Goal: Task Accomplishment & Management: Use online tool/utility

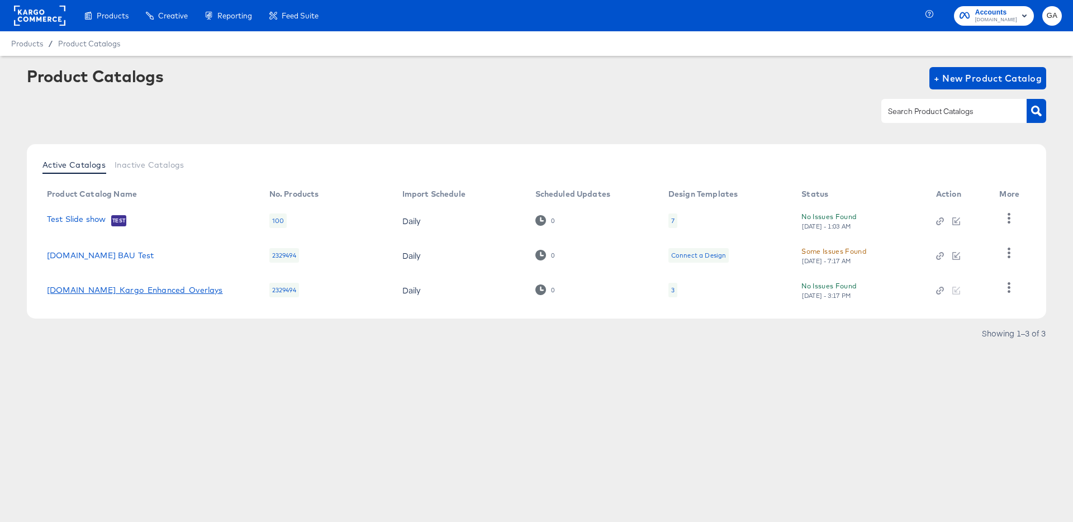
click at [125, 292] on link "Cars.com_Kargo_Enhanced_Overlays" at bounding box center [135, 290] width 176 height 9
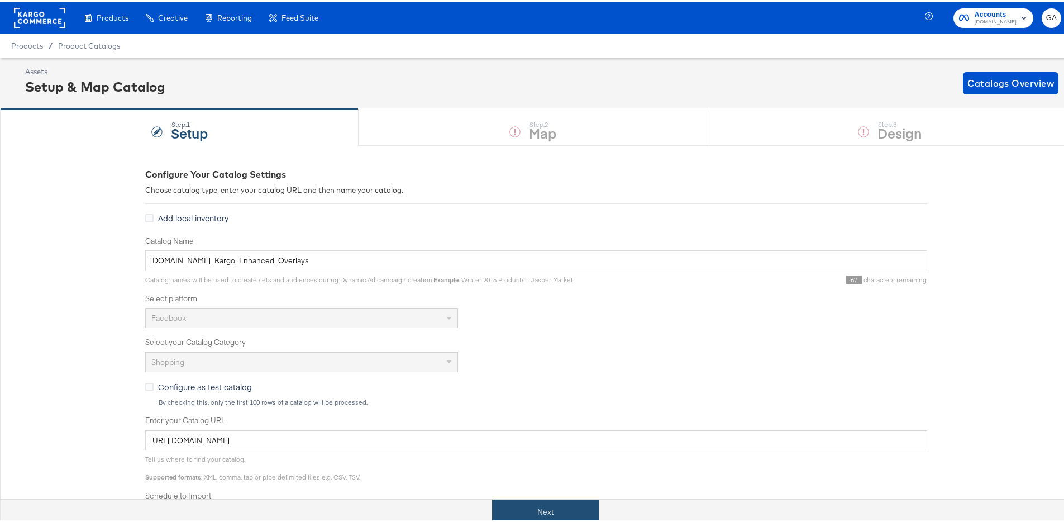
click at [533, 509] on button "Next" at bounding box center [545, 509] width 107 height 25
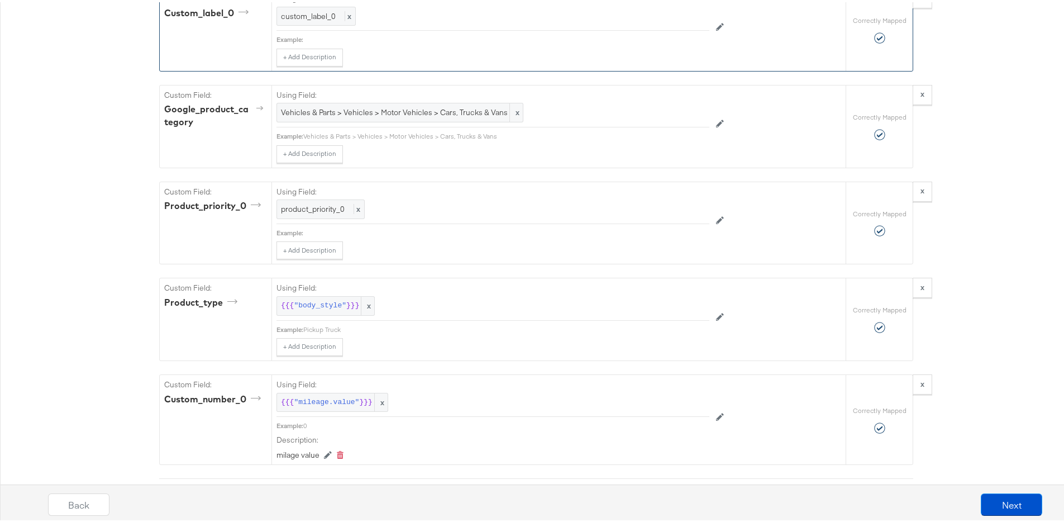
scroll to position [1942, 0]
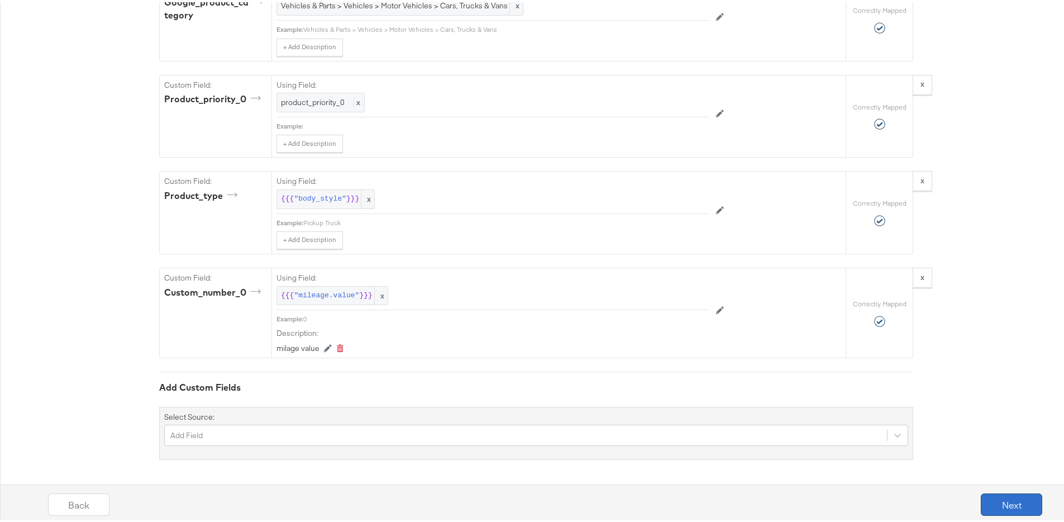
click at [1010, 505] on button "Next" at bounding box center [1011, 502] width 61 height 22
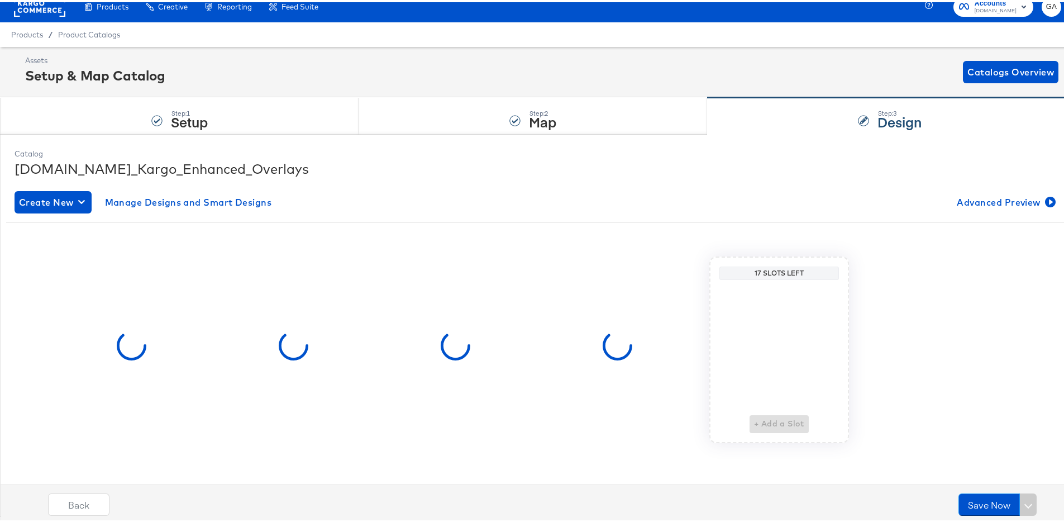
scroll to position [0, 0]
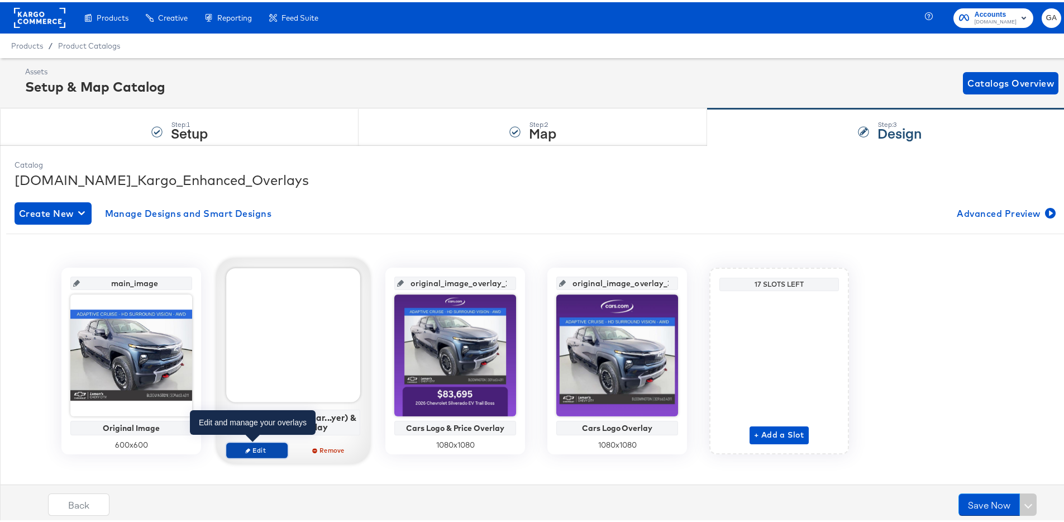
click at [245, 445] on icon "button" at bounding box center [247, 447] width 5 height 5
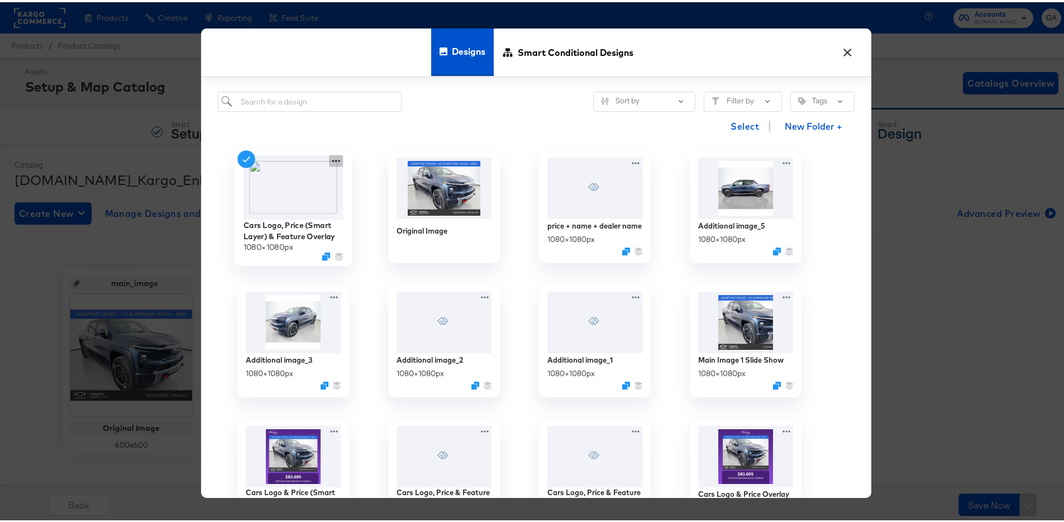
click at [331, 159] on icon at bounding box center [336, 159] width 14 height 12
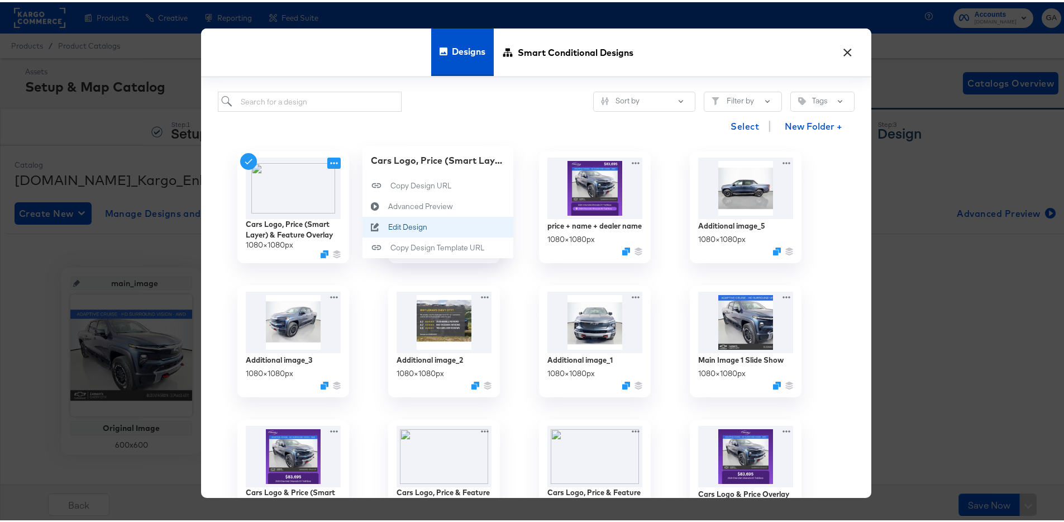
click at [388, 225] on div "Edit Design Edit Design" at bounding box center [388, 225] width 0 height 0
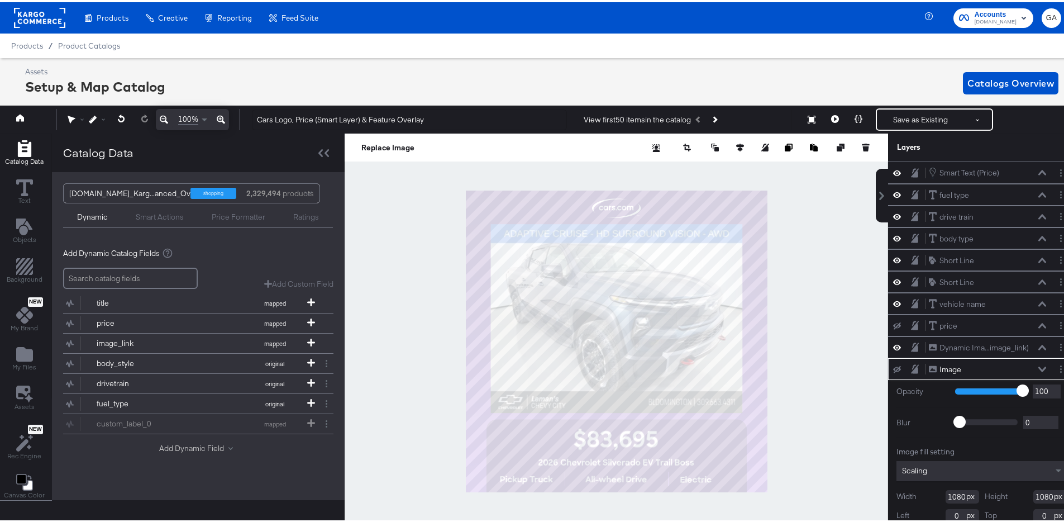
click at [186, 447] on button "Add Dynamic Field" at bounding box center [198, 446] width 78 height 11
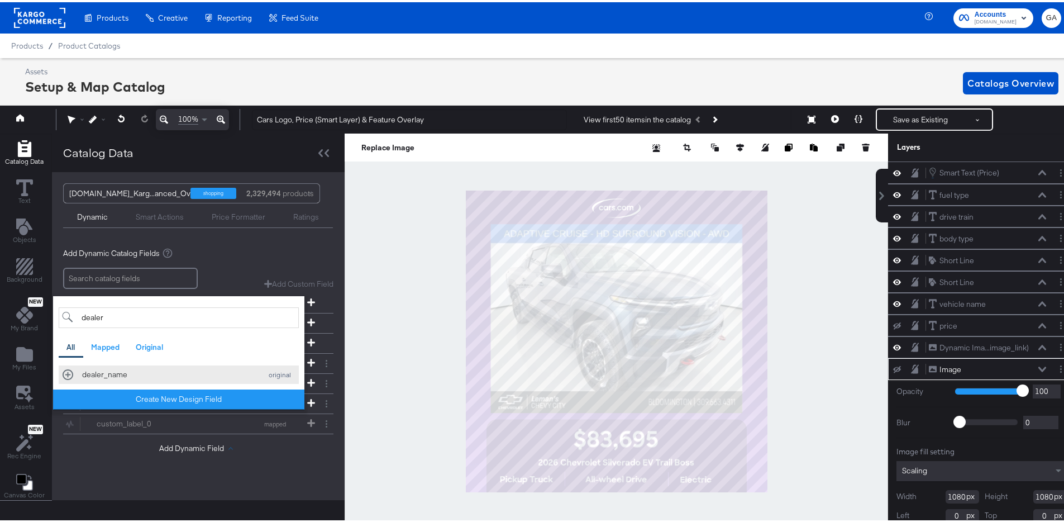
type input "dealer"
click at [139, 370] on div "dealer_name" at bounding box center [169, 372] width 174 height 11
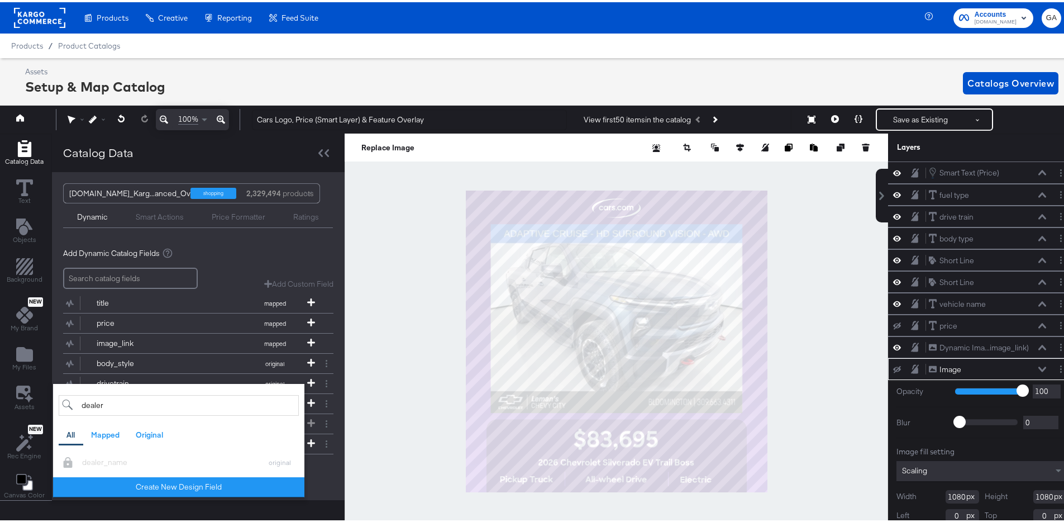
click at [331, 469] on div "Add Dynamic Field dealer All Mapped Original Add a field from your catalog to u…" at bounding box center [198, 468] width 270 height 15
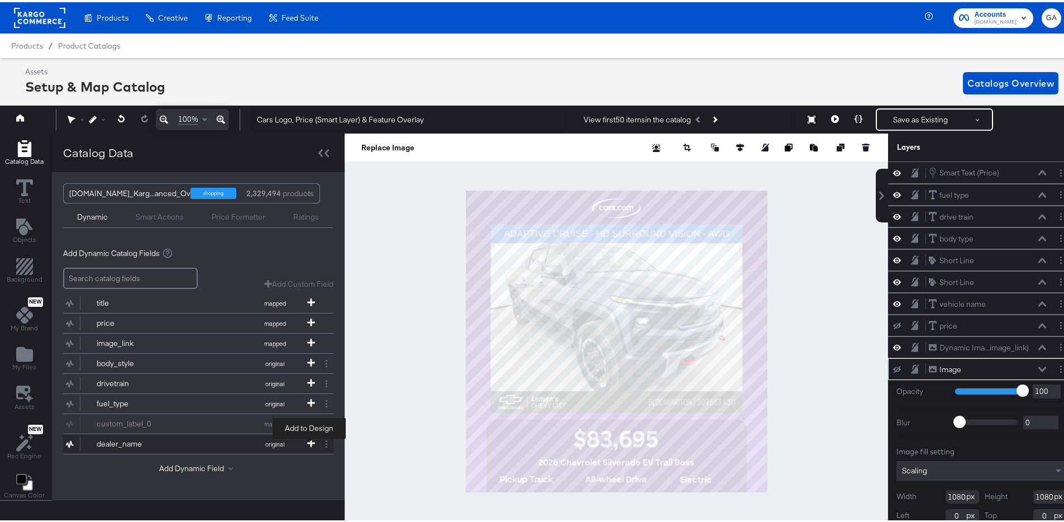
click at [310, 440] on icon at bounding box center [311, 441] width 8 height 8
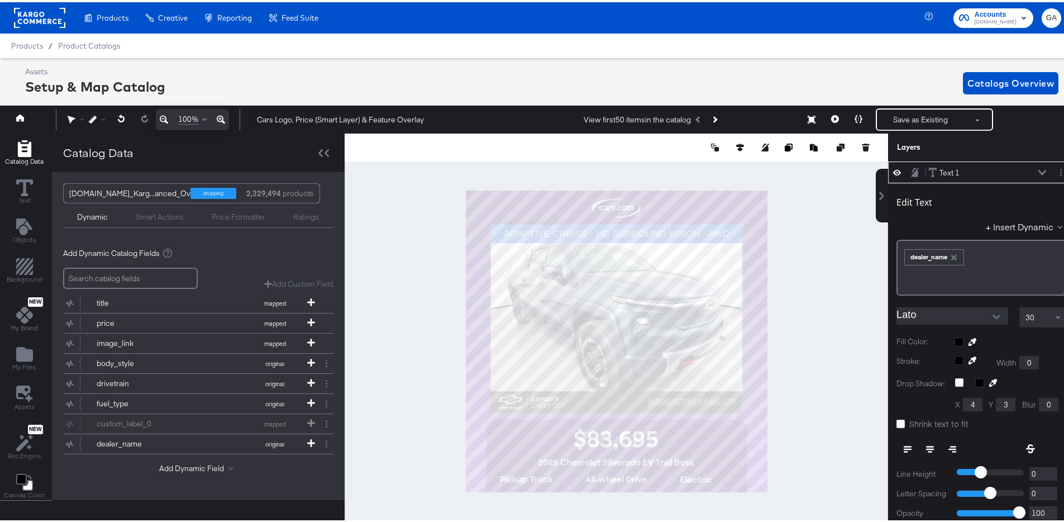
type input "70"
type input "62"
click at [180, 464] on button "Add Dynamic Field" at bounding box center [198, 466] width 78 height 11
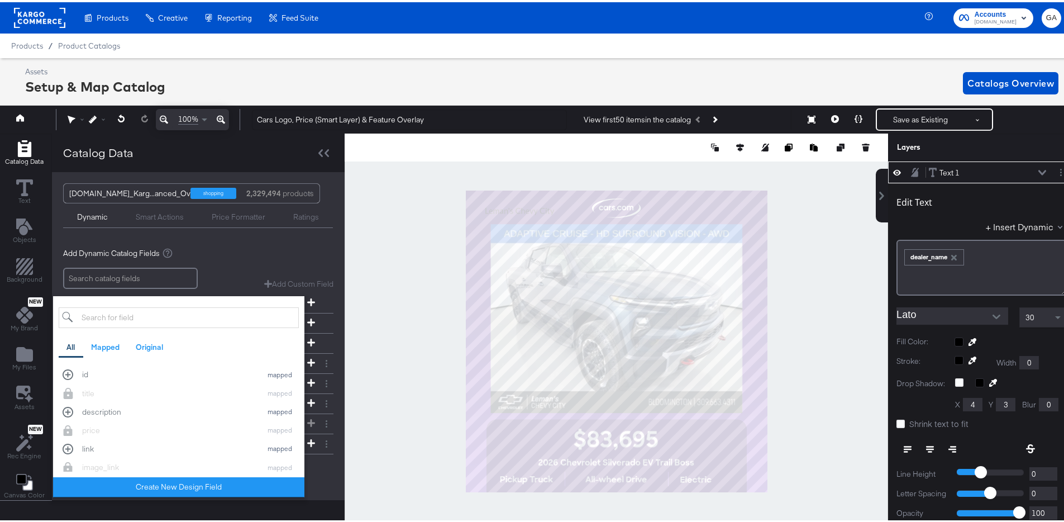
drag, startPoint x: 104, startPoint y: 313, endPoint x: 109, endPoint y: 319, distance: 7.9
click at [106, 315] on input "search" at bounding box center [179, 315] width 240 height 21
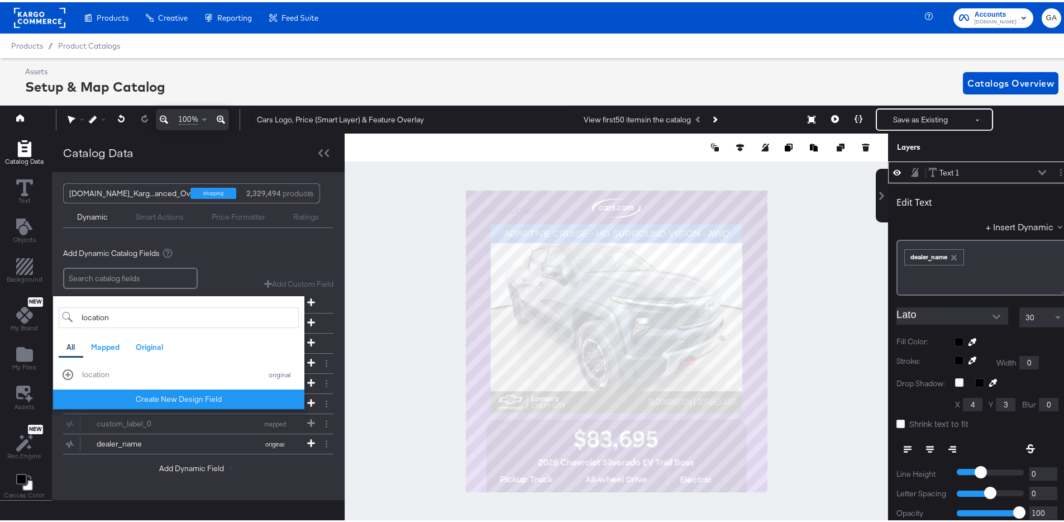
type input "location"
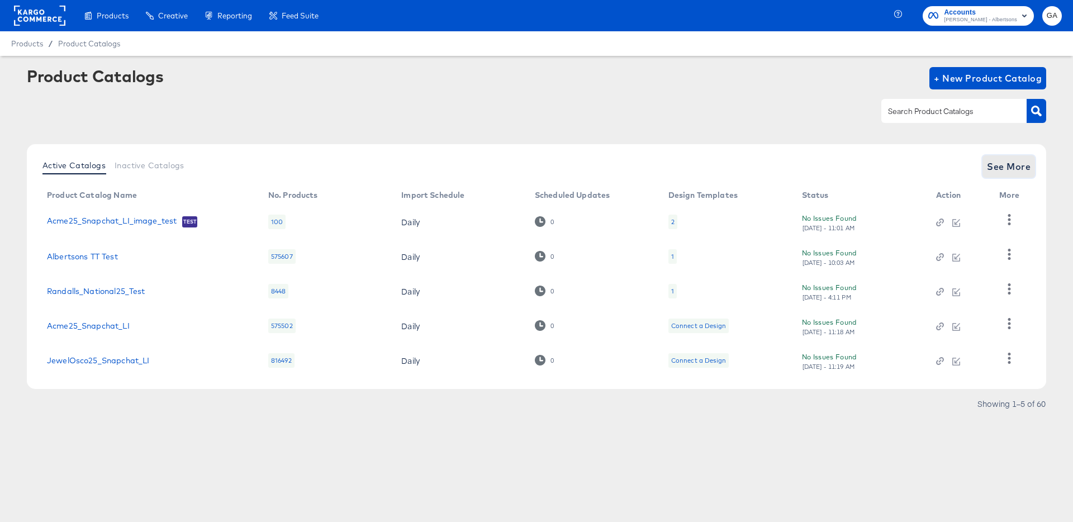
click at [1004, 170] on span "See More" at bounding box center [1009, 167] width 44 height 16
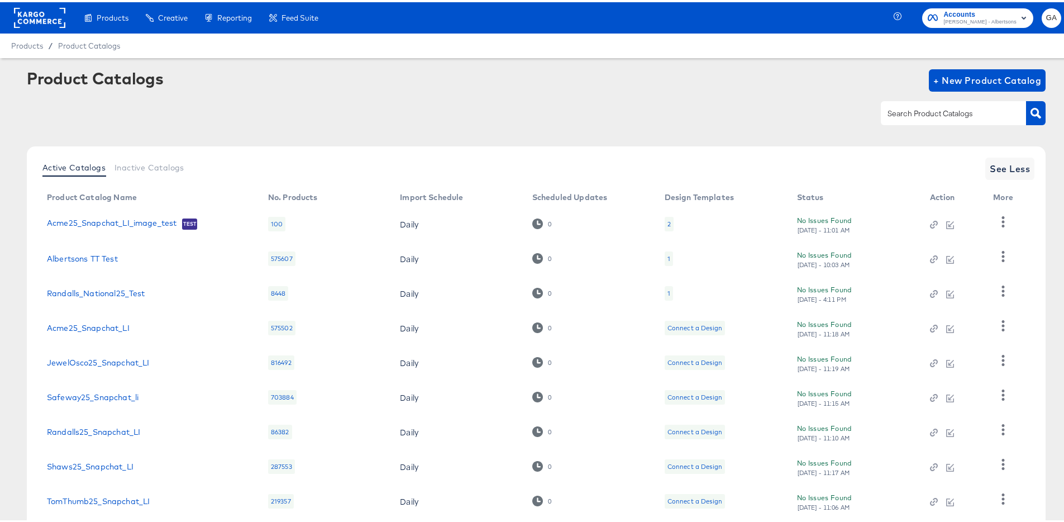
click at [939, 112] on input "text" at bounding box center [945, 111] width 119 height 13
click at [938, 112] on input "text" at bounding box center [945, 111] width 119 height 13
type input "brand"
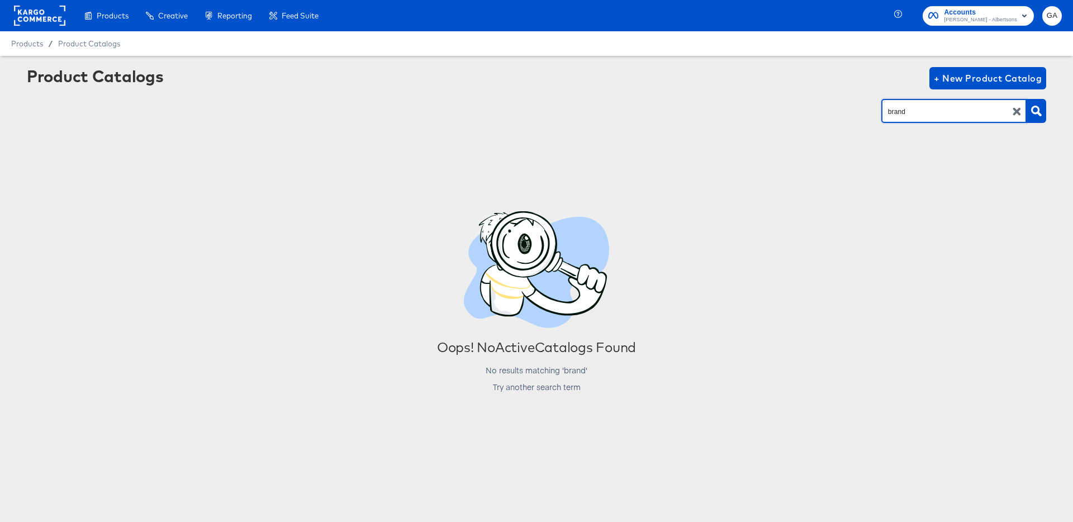
drag, startPoint x: 940, startPoint y: 112, endPoint x: 872, endPoint y: 110, distance: 68.2
click at [872, 110] on div "brand" at bounding box center [536, 110] width 1019 height 25
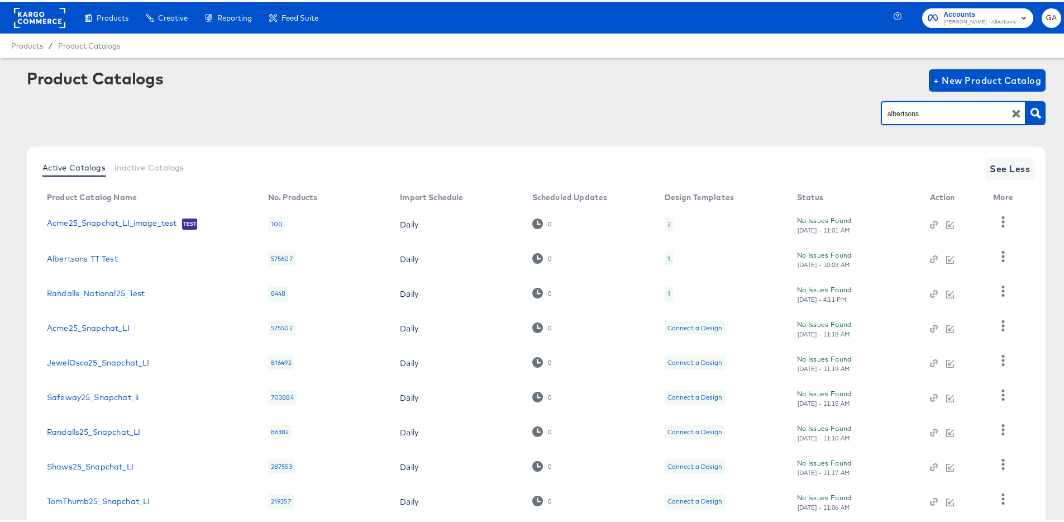
type input "albertsons"
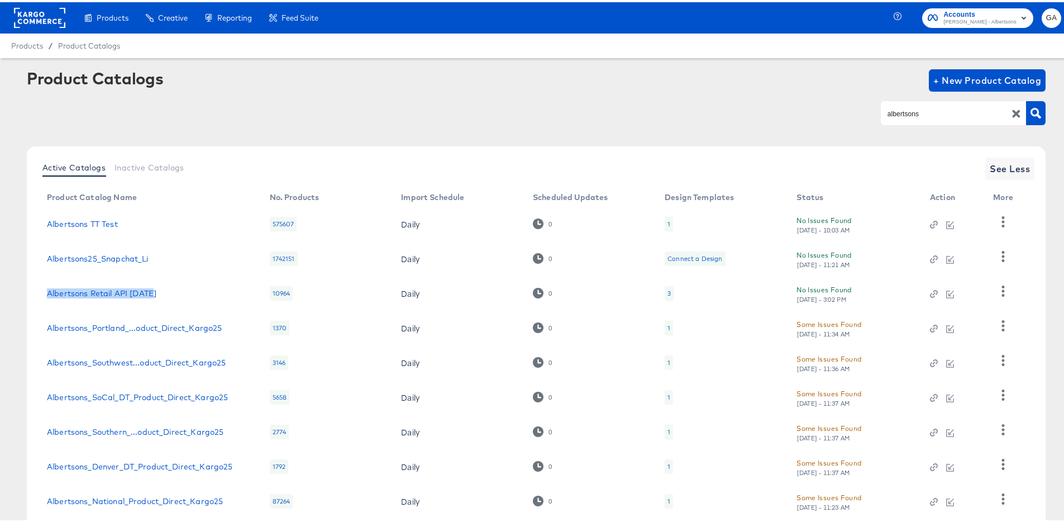
drag, startPoint x: 216, startPoint y: 292, endPoint x: 42, endPoint y: 289, distance: 173.8
click at [42, 289] on td "Albertsons Retail API Apr25" at bounding box center [149, 291] width 223 height 35
copy link "Albertsons Retail API Apr25"
click at [98, 288] on link "Albertsons Retail API Apr25" at bounding box center [102, 291] width 110 height 9
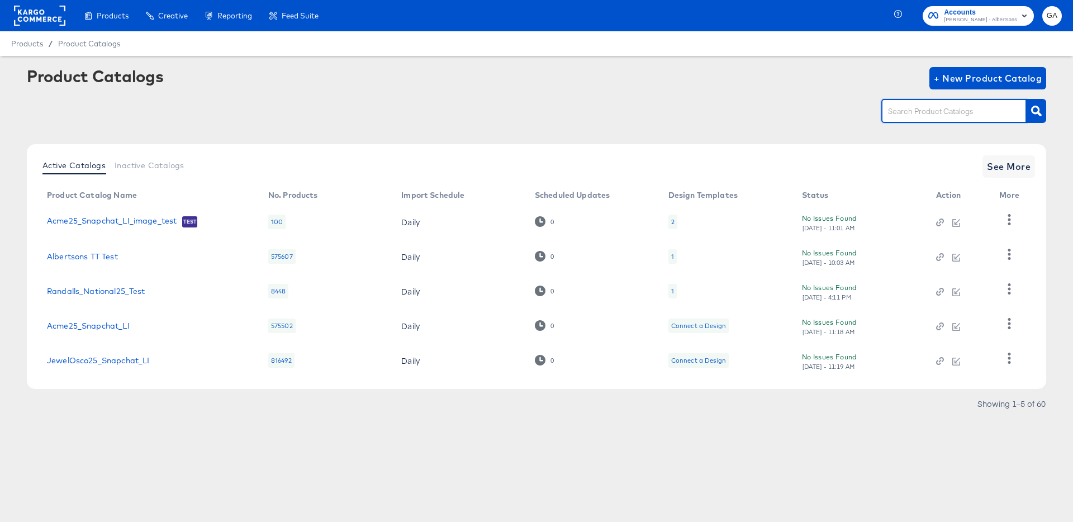
click at [933, 107] on input "text" at bounding box center [945, 111] width 119 height 13
paste input "Albertsons Retail API Apr25"
type input "Albertsons Retail API Apr25"
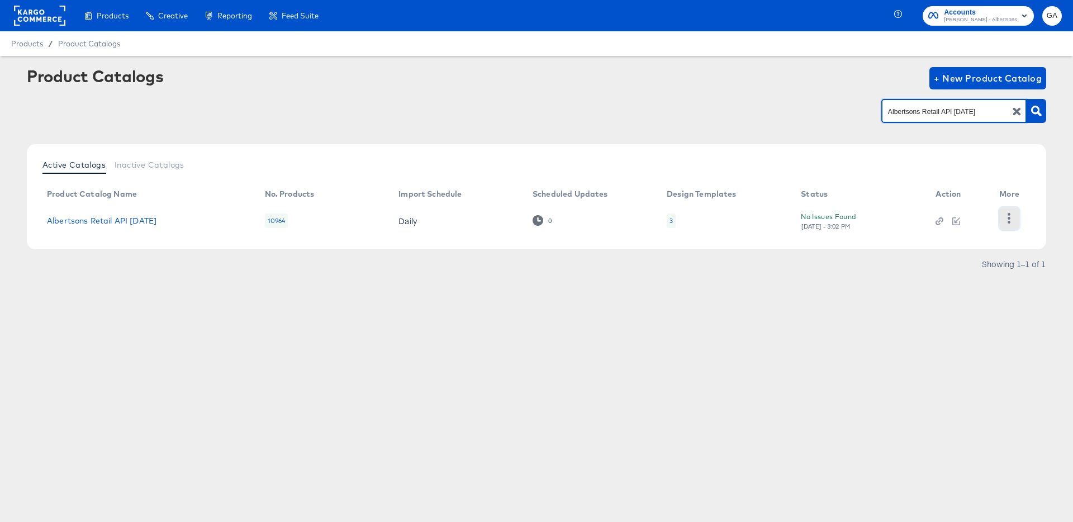
click at [1009, 218] on icon "button" at bounding box center [1009, 218] width 3 height 11
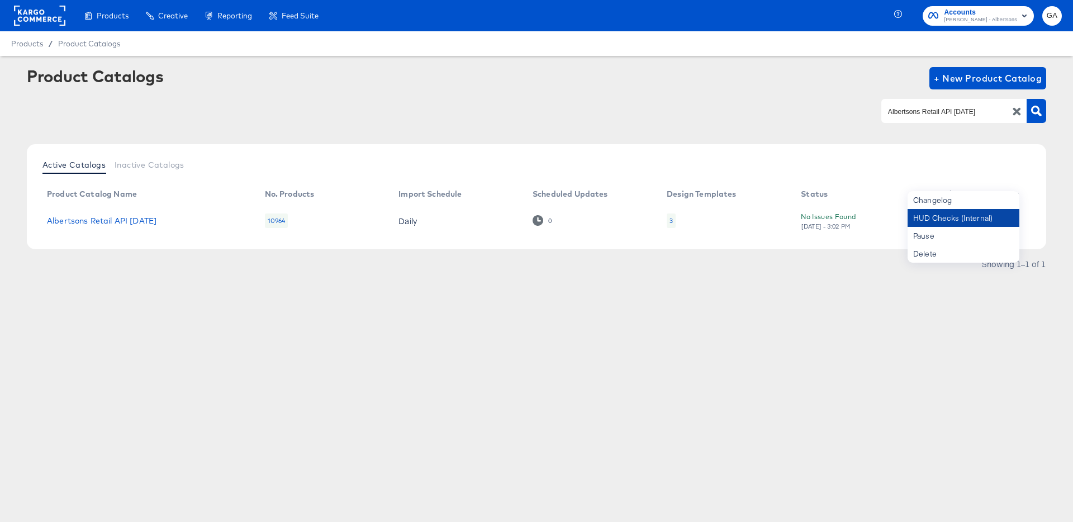
click at [969, 216] on div "HUD Checks (Internal)" at bounding box center [963, 218] width 112 height 18
click at [943, 217] on div "HUD Checks (Internal)" at bounding box center [963, 218] width 112 height 18
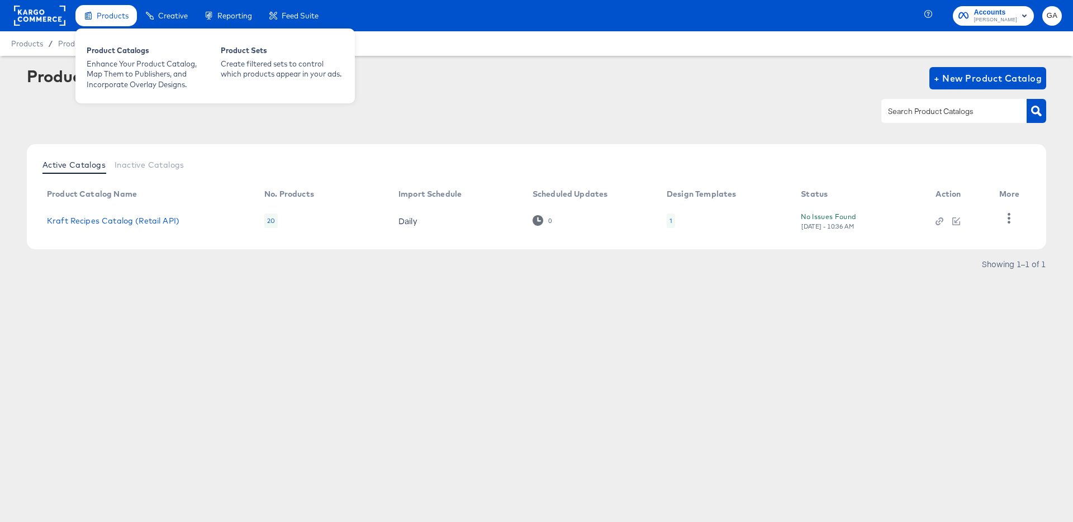
click at [96, 16] on div "Products" at bounding box center [105, 16] width 61 height 22
click at [108, 53] on div "Product Catalogs" at bounding box center [148, 51] width 123 height 13
click at [114, 66] on div "Enhance Your Product Catalog, Map Them to Publishers, and Incorporate Overlay D…" at bounding box center [148, 74] width 123 height 31
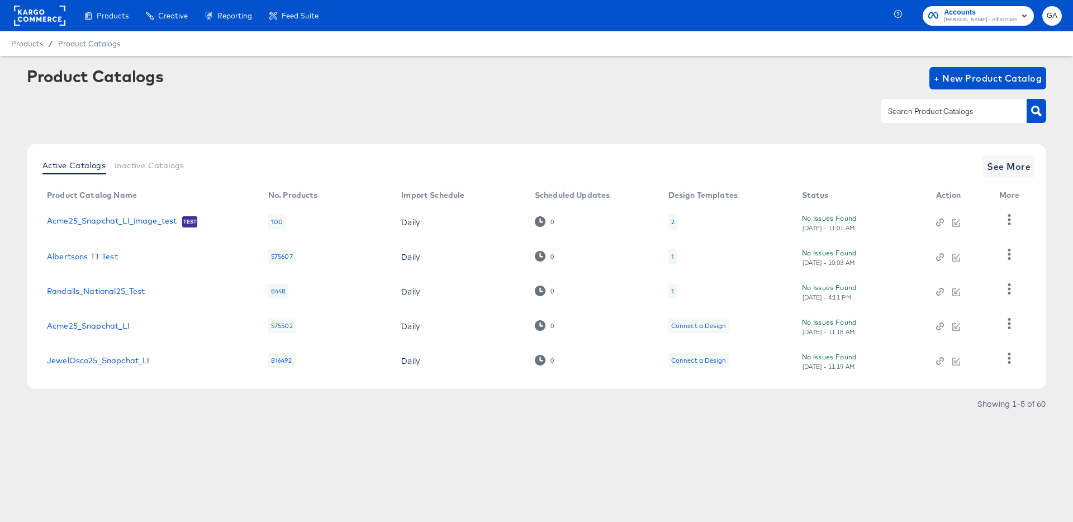
click at [944, 108] on input "text" at bounding box center [945, 111] width 119 height 13
type input "2025"
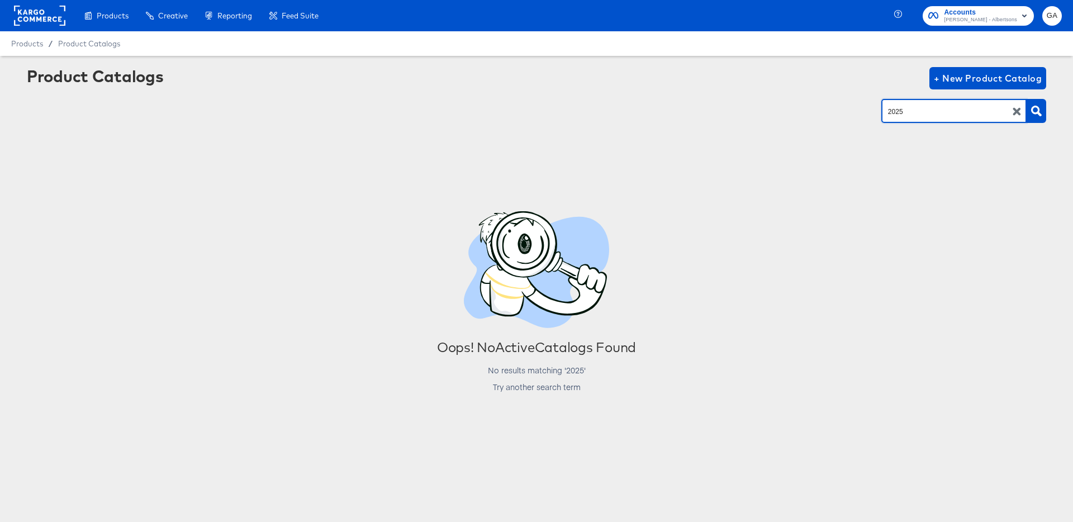
drag, startPoint x: 907, startPoint y: 114, endPoint x: 833, endPoint y: 107, distance: 75.2
click at [833, 107] on div "2025" at bounding box center [536, 110] width 1019 height 25
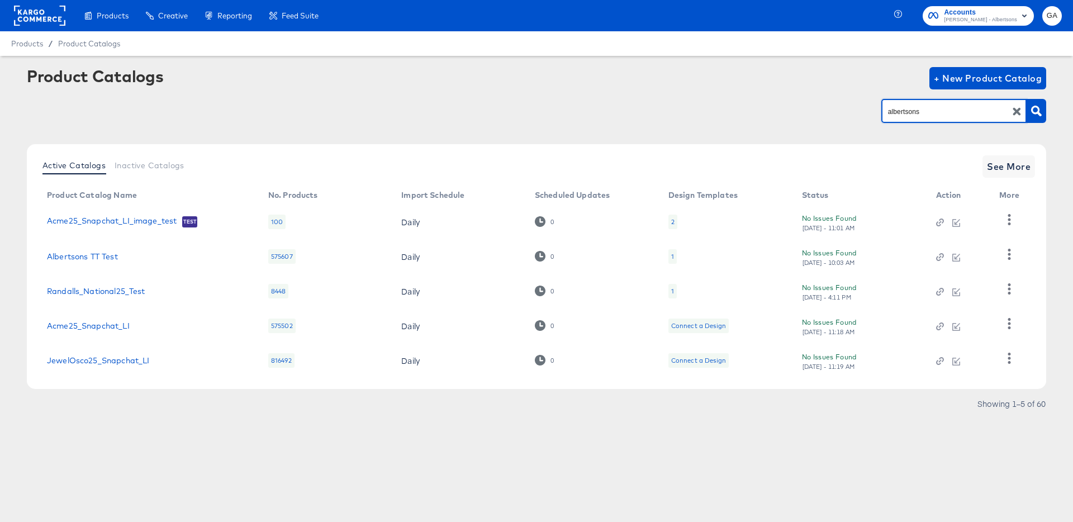
type input "albertsons"
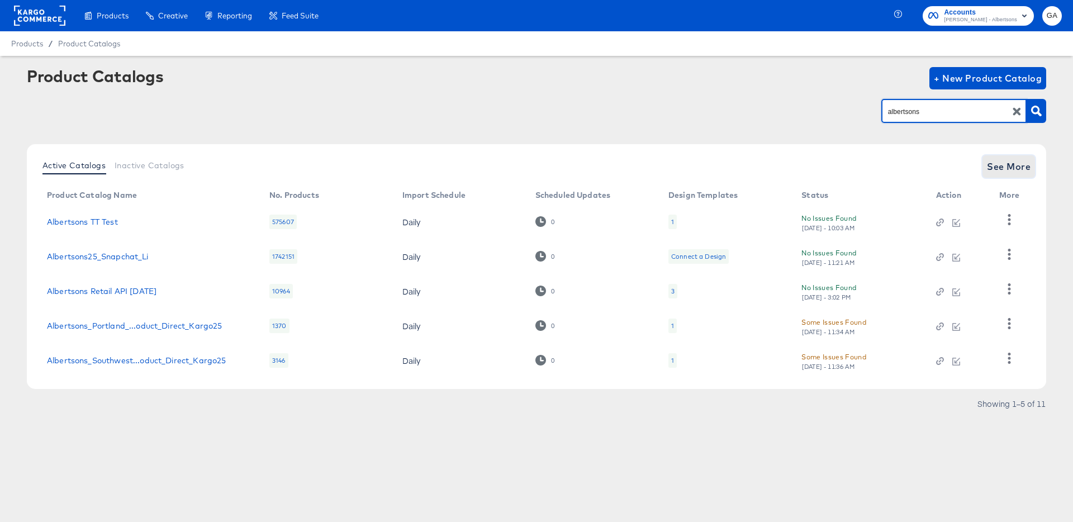
click at [1006, 165] on span "See More" at bounding box center [1009, 167] width 44 height 16
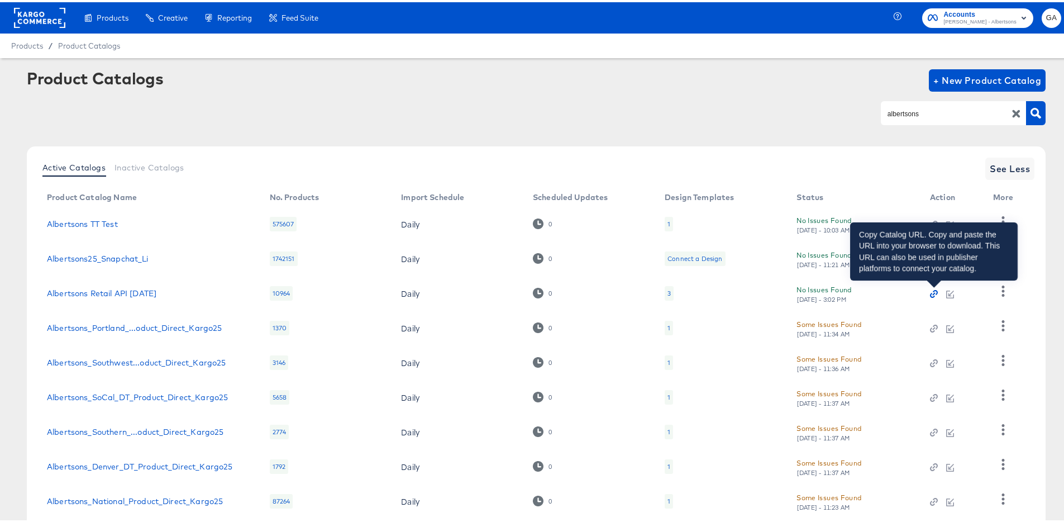
click at [934, 292] on icon "button" at bounding box center [934, 292] width 8 height 8
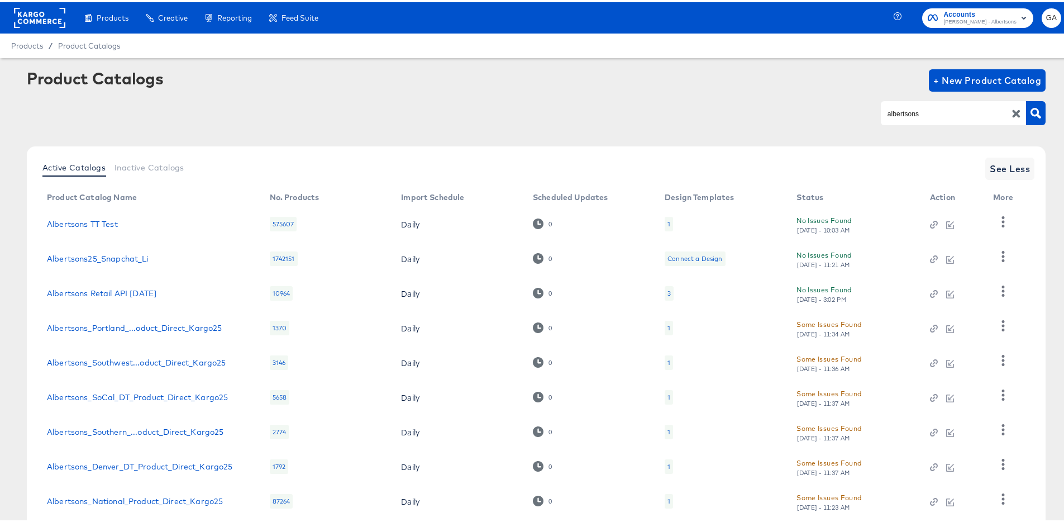
click at [51, 13] on rect at bounding box center [39, 16] width 51 height 20
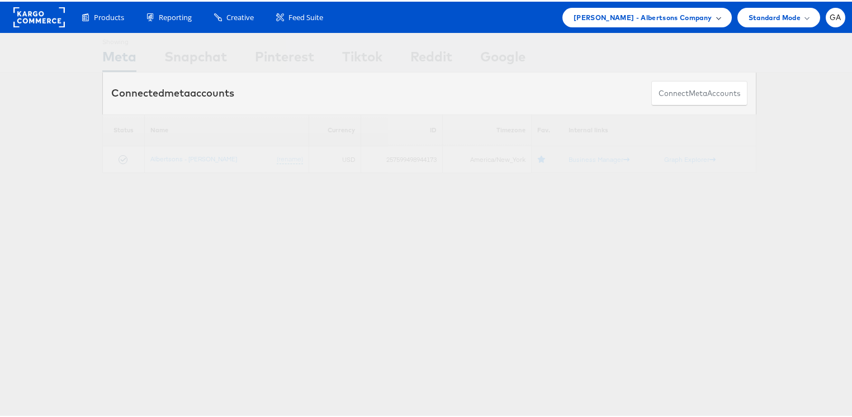
click at [672, 16] on span "[PERSON_NAME] - Albertsons Company" at bounding box center [642, 16] width 139 height 12
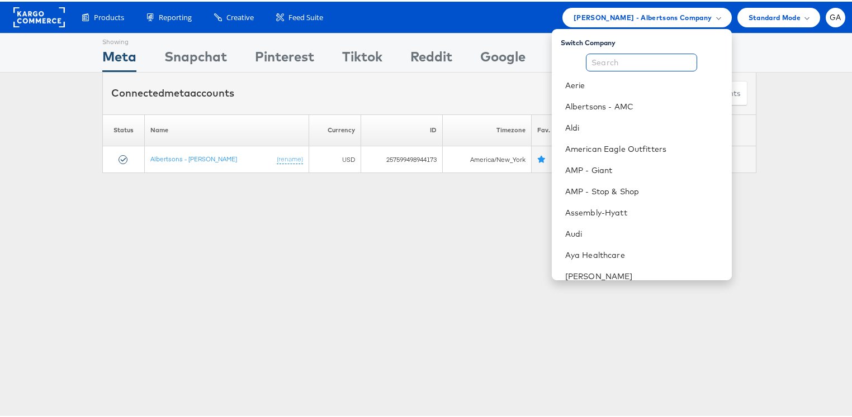
click at [621, 60] on input "text" at bounding box center [641, 61] width 111 height 18
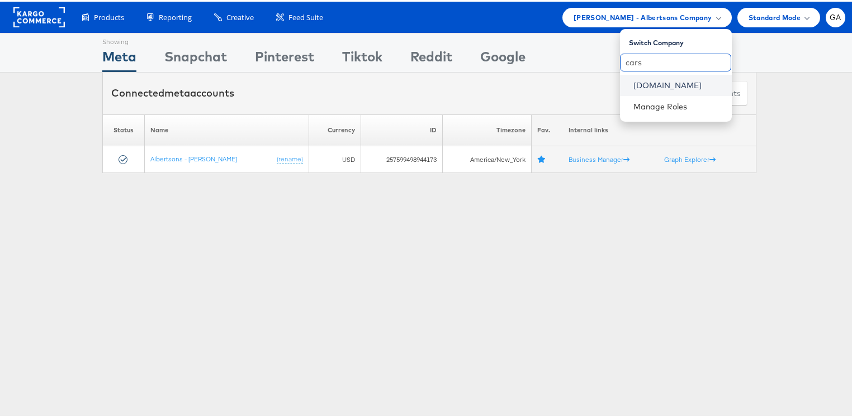
type input "cars"
click at [639, 84] on link "[DOMAIN_NAME]" at bounding box center [677, 83] width 89 height 11
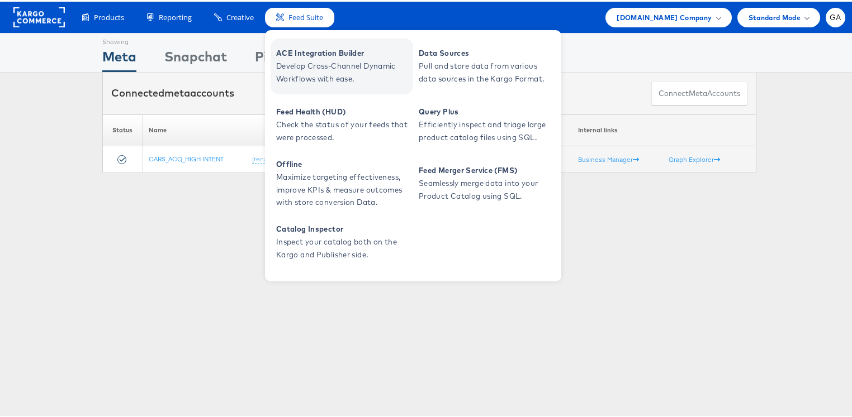
click at [292, 58] on span "Develop Cross-Channel Dynamic Workflows with ease." at bounding box center [343, 71] width 134 height 26
